Goal: Use online tool/utility: Use online tool/utility

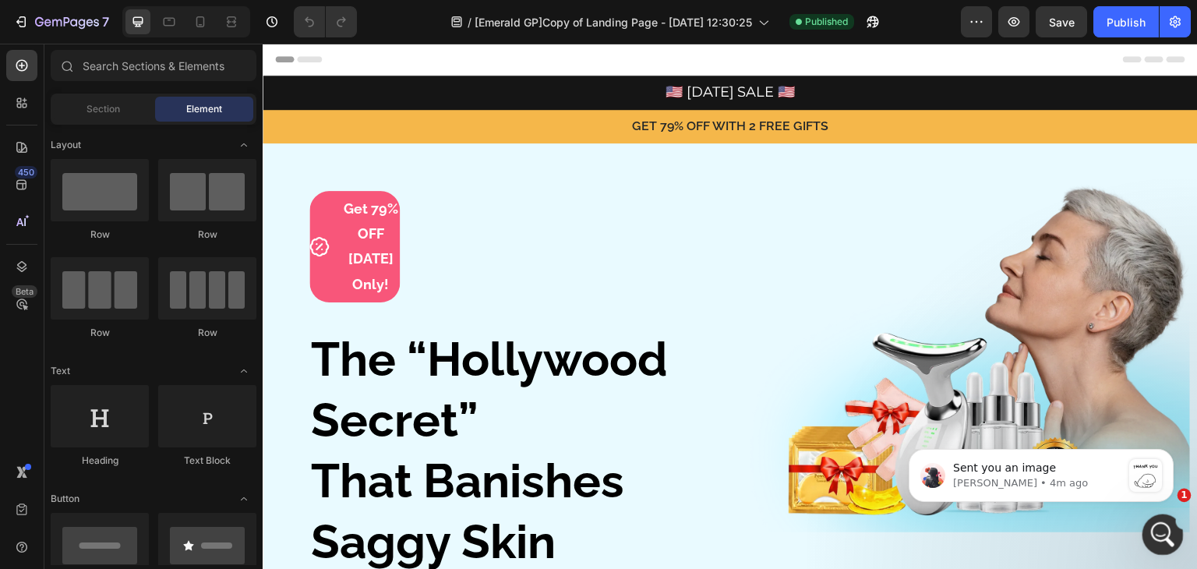
click at [1163, 535] on icon "Open Intercom Messenger" at bounding box center [1161, 533] width 26 height 26
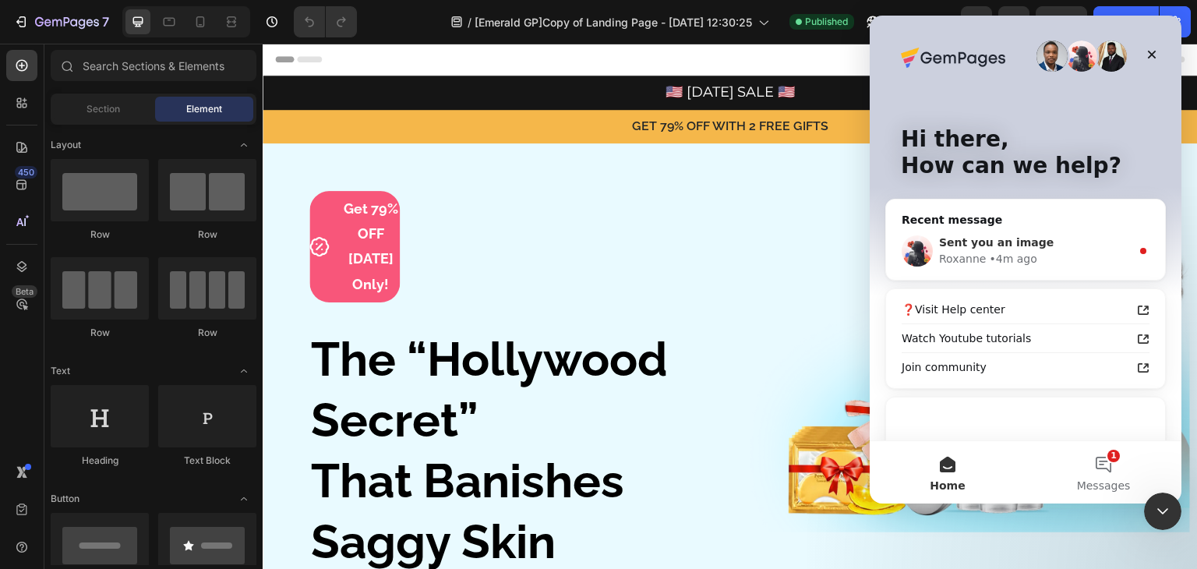
click at [1041, 258] on div "[PERSON_NAME] • 4m ago" at bounding box center [1035, 259] width 192 height 16
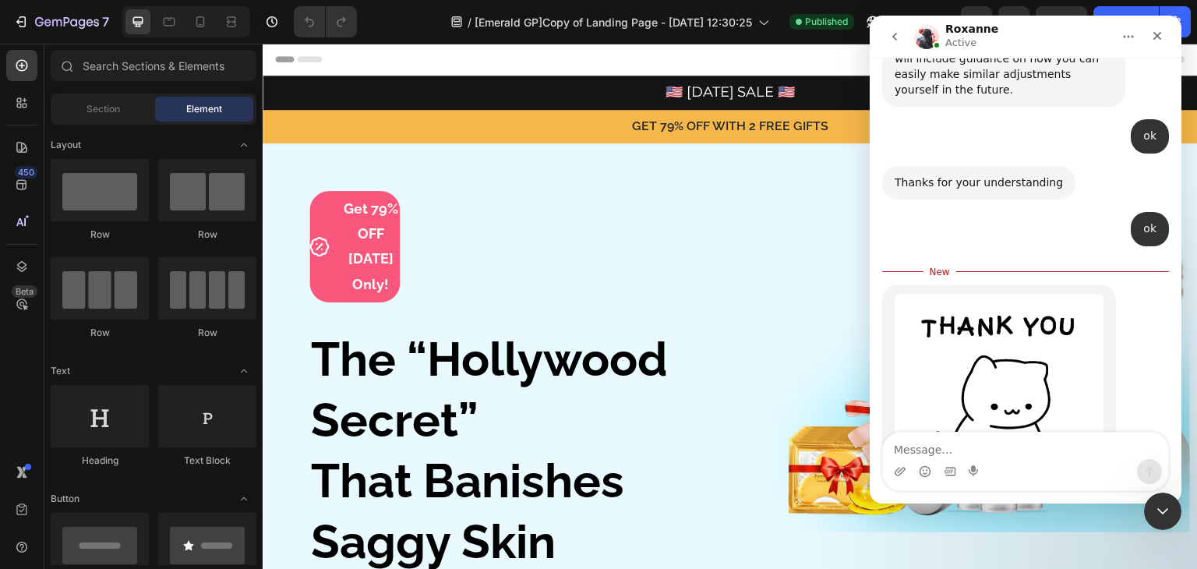
scroll to position [9554, 0]
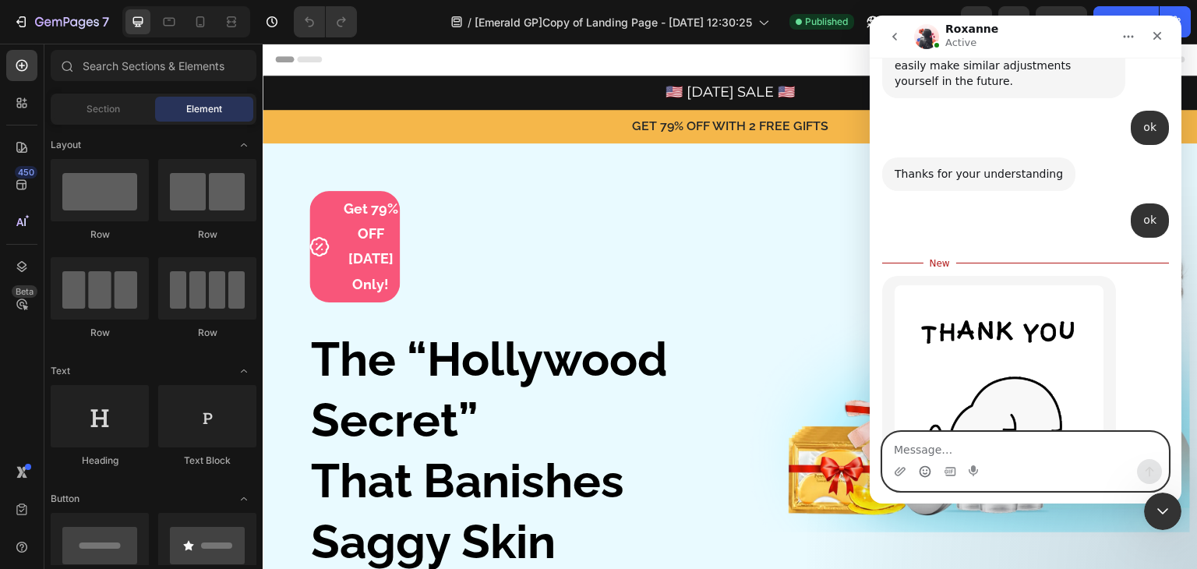
click at [921, 468] on icon "Emoji picker" at bounding box center [925, 471] width 12 height 12
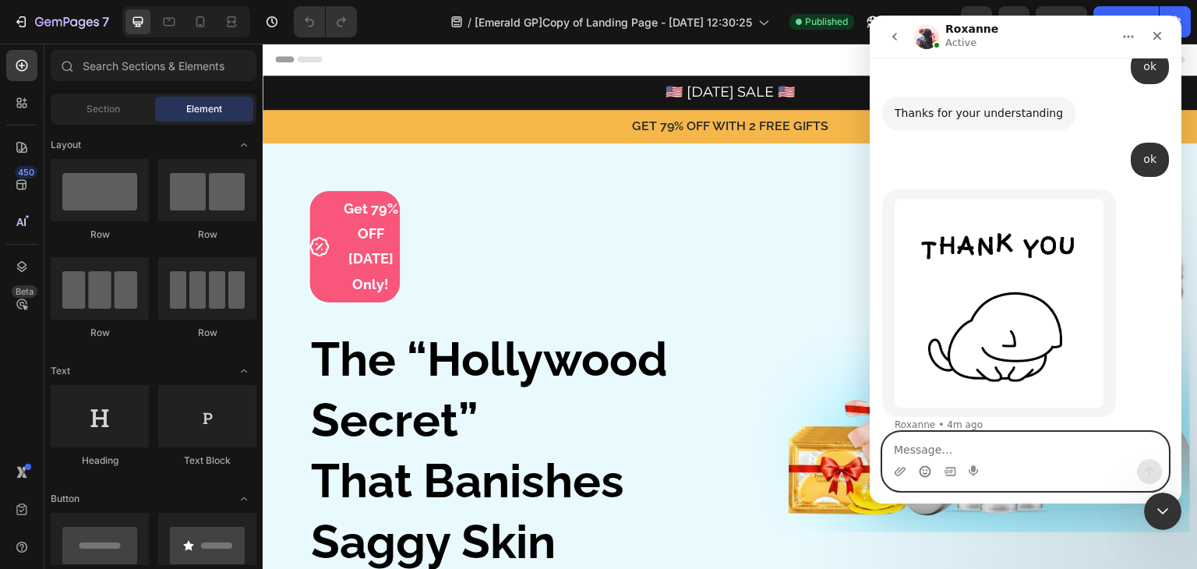
scroll to position [9616, 0]
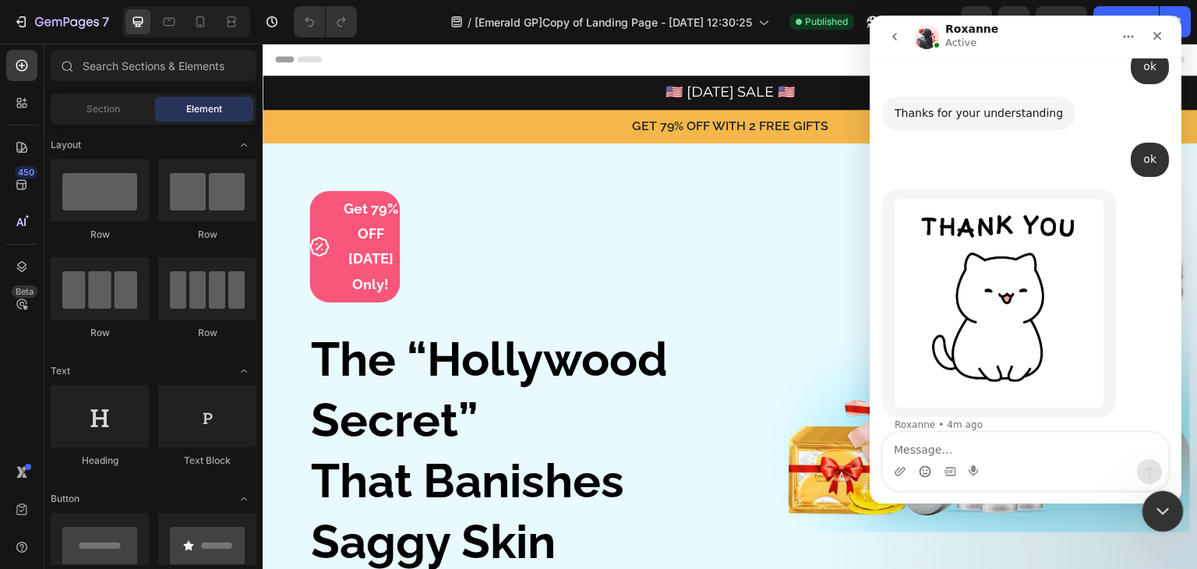
click at [1148, 508] on div "Close Intercom Messenger" at bounding box center [1160, 508] width 37 height 37
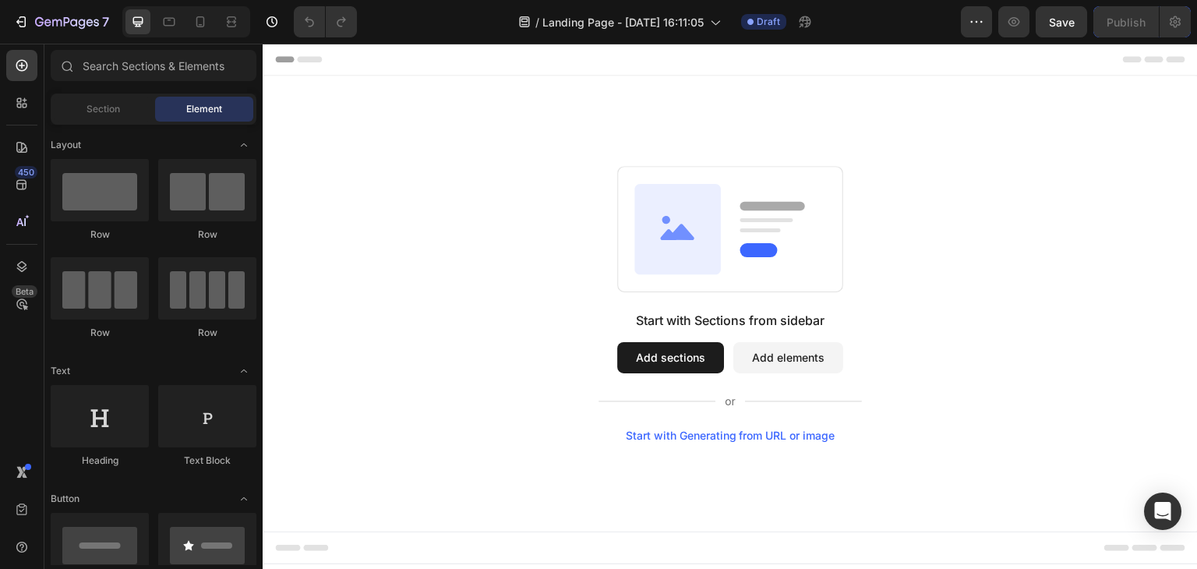
click at [769, 431] on div "Start with Generating from URL or image" at bounding box center [731, 435] width 210 height 12
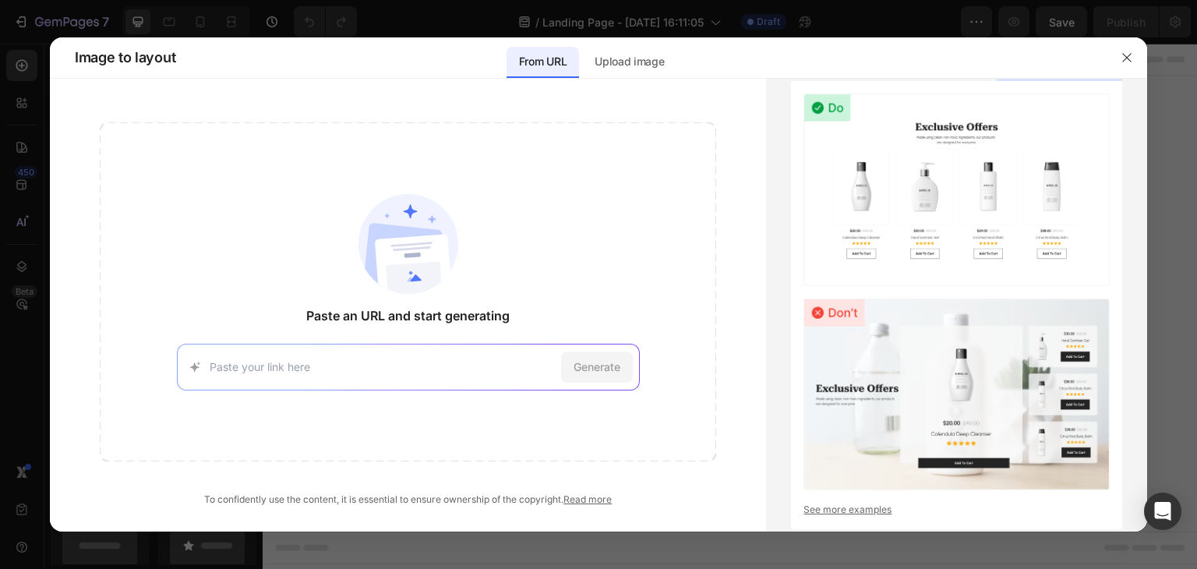
click at [337, 356] on div "Generate" at bounding box center [408, 367] width 463 height 47
click at [312, 362] on input at bounding box center [382, 366] width 345 height 16
paste input "[URL][DOMAIN_NAME]"
type input "[URL][DOMAIN_NAME]"
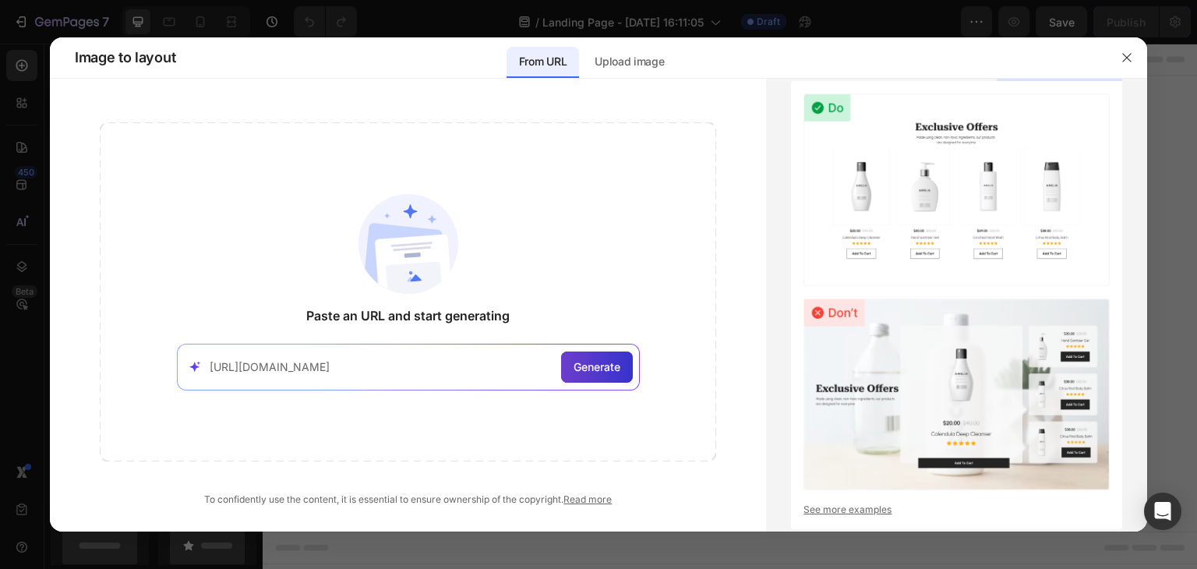
scroll to position [0, 0]
click at [608, 361] on span "Generate" at bounding box center [597, 366] width 47 height 16
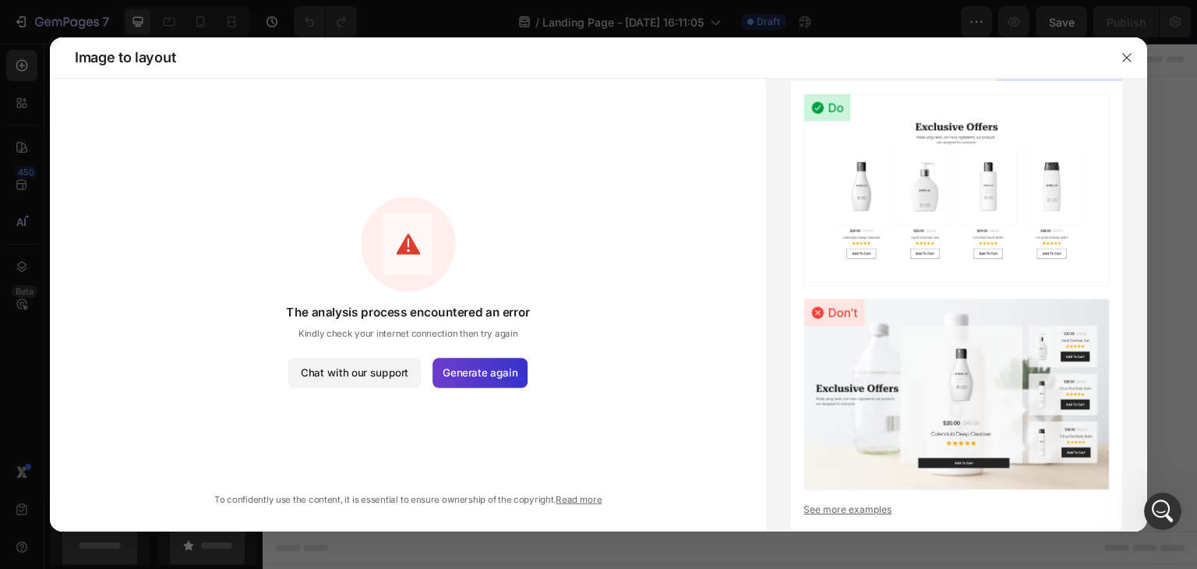
click at [471, 377] on span "Generate again" at bounding box center [480, 373] width 75 height 16
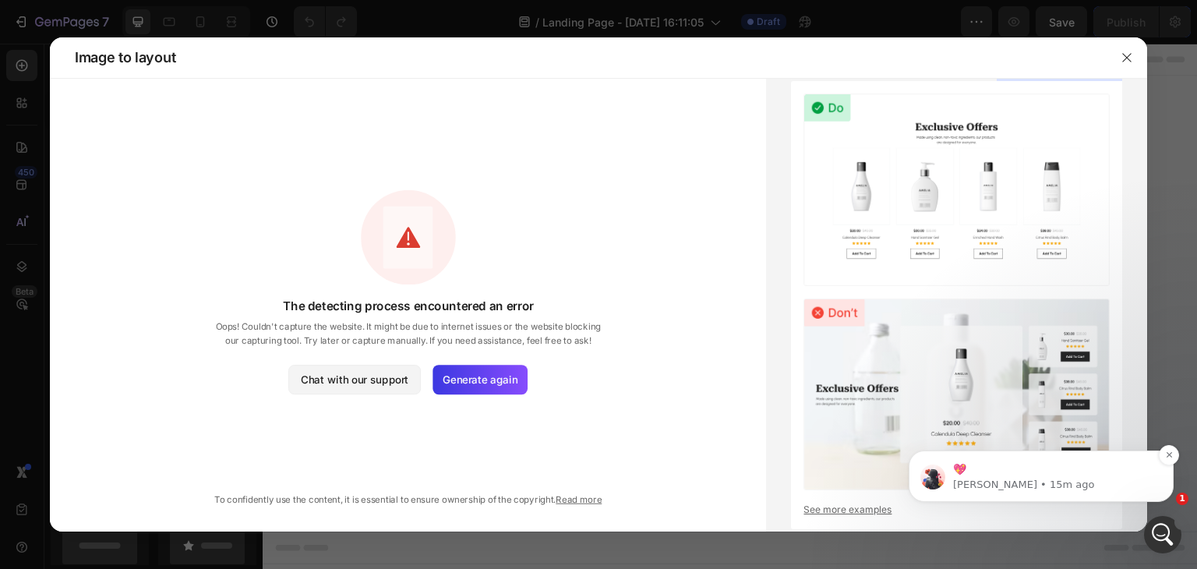
click at [1109, 476] on p "💖" at bounding box center [1053, 470] width 201 height 16
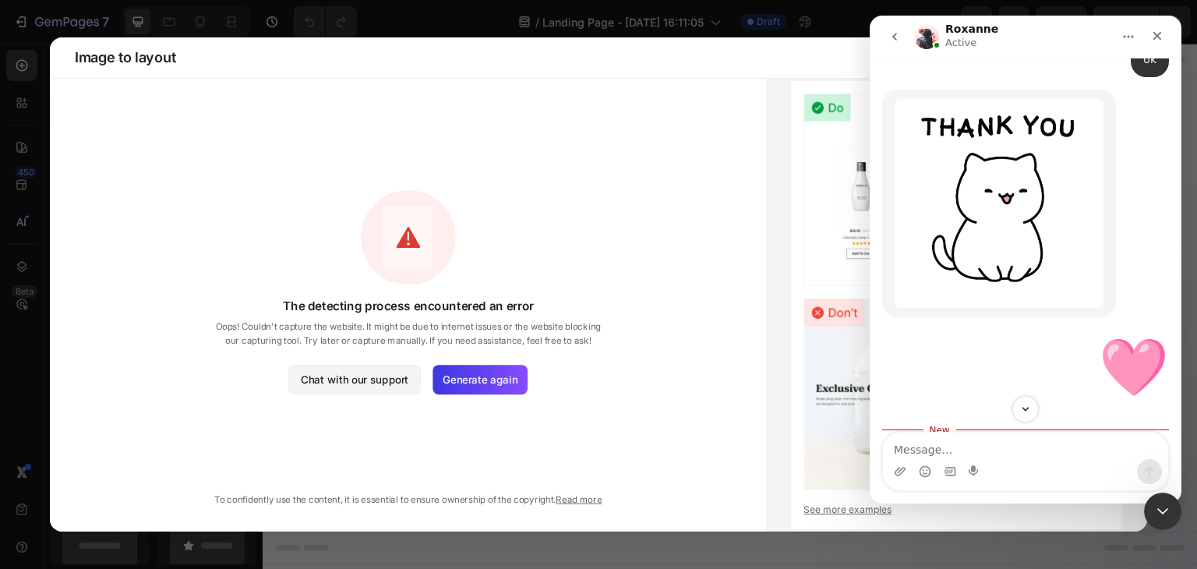
scroll to position [9729, 0]
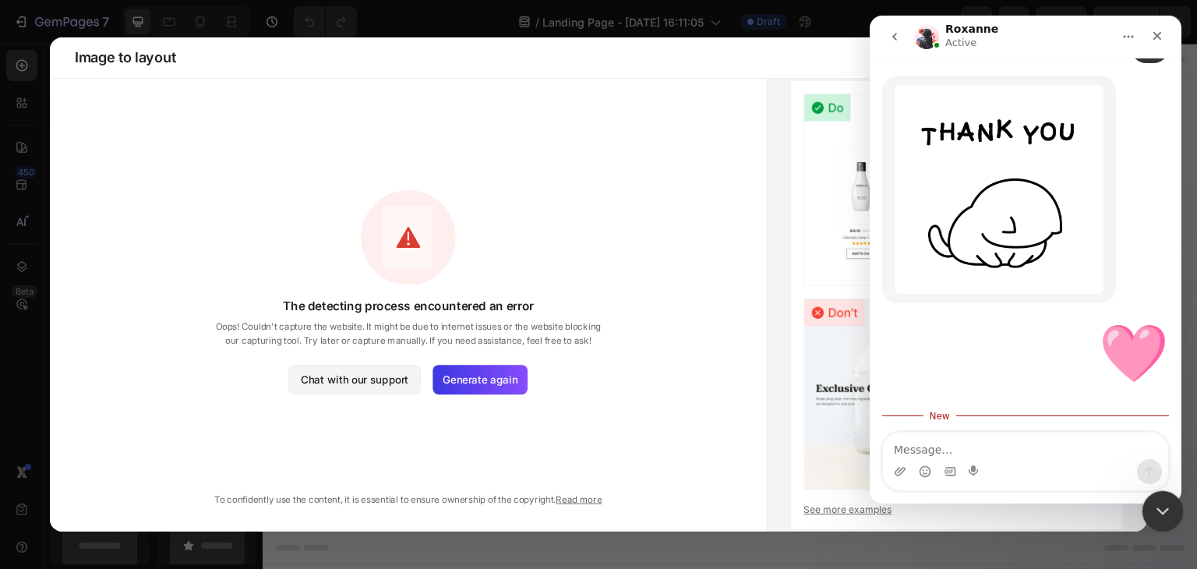
drag, startPoint x: 1158, startPoint y: 511, endPoint x: 1693, endPoint y: 847, distance: 632.0
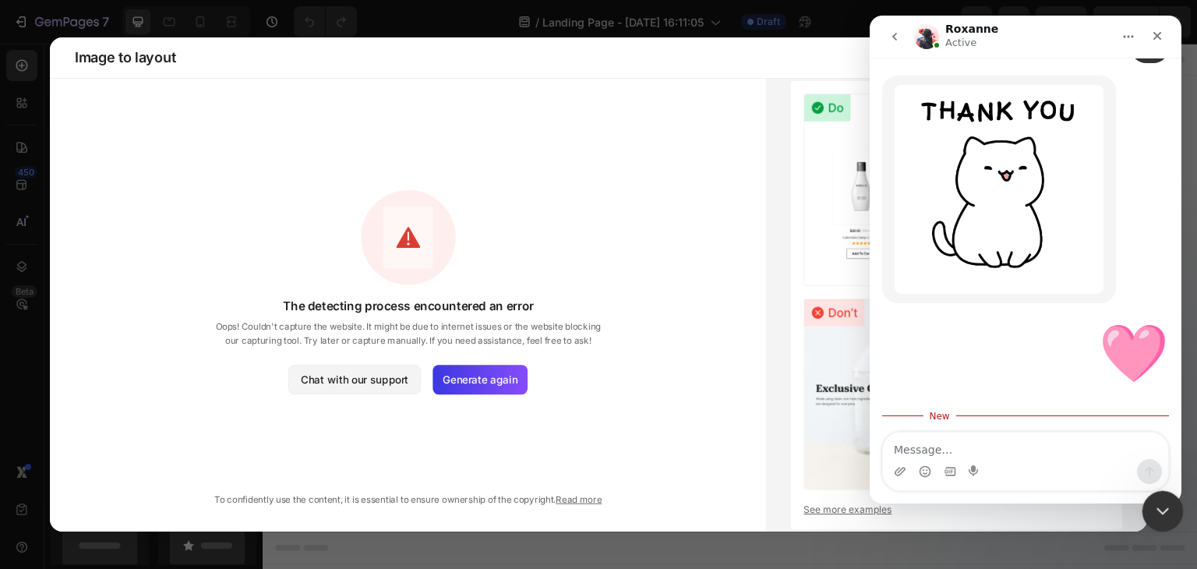
click at [1158, 512] on icon "Close Intercom Messenger" at bounding box center [1160, 508] width 19 height 19
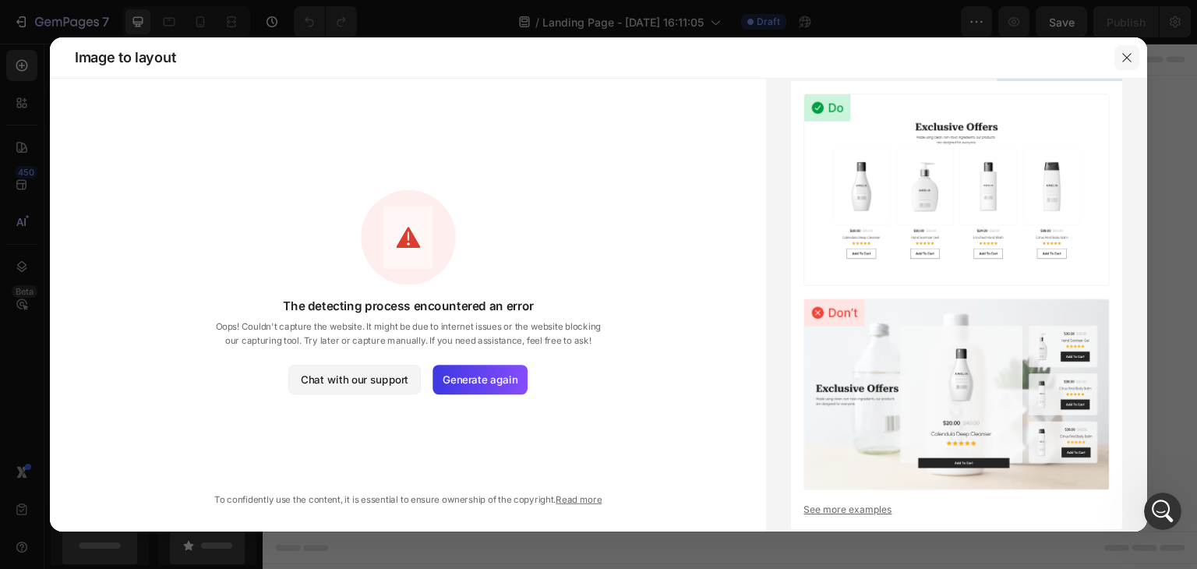
scroll to position [9703, 0]
click at [1134, 57] on button "button" at bounding box center [1126, 57] width 25 height 25
